Goal: Obtain resource: Download file/media

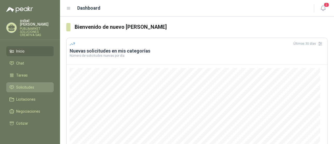
click at [20, 84] on span "Solicitudes" at bounding box center [25, 87] width 18 height 6
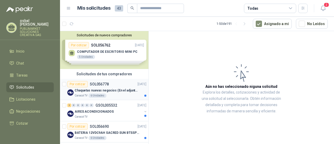
click at [121, 93] on div "Chaquetas nuevas negocios (En el adjunto mas informacion)" at bounding box center [111, 90] width 72 height 6
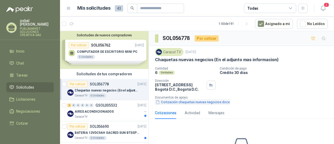
click at [198, 101] on button "Cotización chaquetas nuevas negocios.docx" at bounding box center [193, 101] width 76 height 5
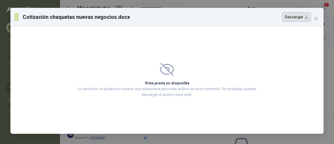
click at [301, 16] on button "Descargar" at bounding box center [296, 17] width 29 height 10
click at [317, 17] on icon "close" at bounding box center [317, 18] width 4 height 4
